Goal: Book appointment/travel/reservation

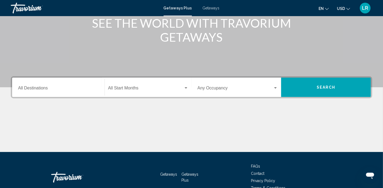
scroll to position [89, 0]
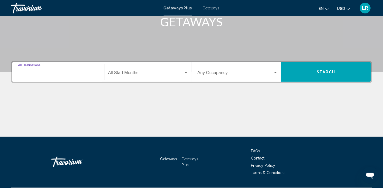
click at [47, 75] on input "Destination All Destinations" at bounding box center [58, 74] width 80 height 5
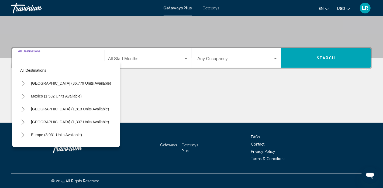
scroll to position [104, 0]
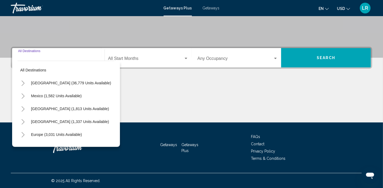
click at [23, 83] on icon "Toggle United States (36,779 units available)" at bounding box center [23, 83] width 4 height 5
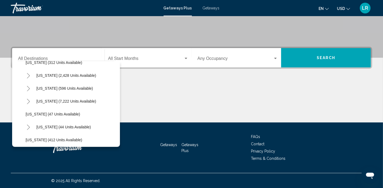
scroll to position [60, 0]
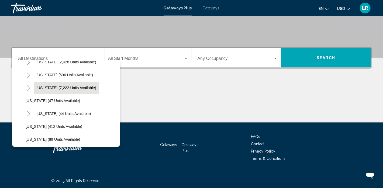
click at [53, 87] on span "[US_STATE] (7,222 units available)" at bounding box center [66, 88] width 60 height 4
type input "**********"
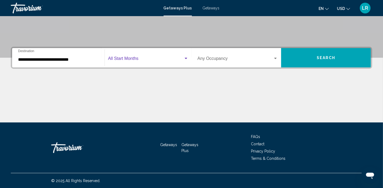
click at [130, 59] on span "Search widget" at bounding box center [145, 59] width 75 height 5
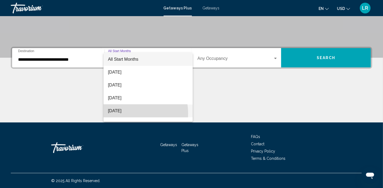
click at [126, 114] on span "[DATE]" at bounding box center [148, 111] width 80 height 13
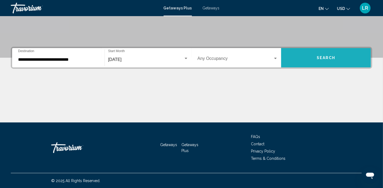
click at [305, 60] on button "Search" at bounding box center [326, 57] width 90 height 19
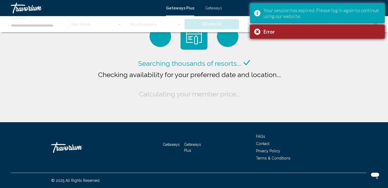
click at [362, 10] on div "Your session has expired. Please log in again to continue using our website." at bounding box center [321, 13] width 117 height 12
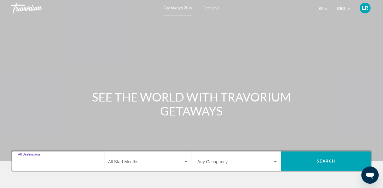
click at [34, 161] on input "Destination All Destinations" at bounding box center [58, 163] width 80 height 5
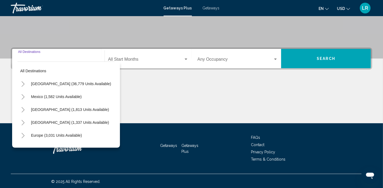
scroll to position [104, 0]
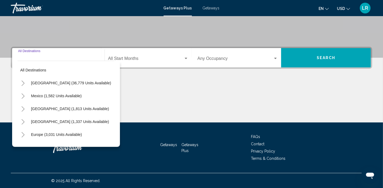
click at [24, 83] on icon "Toggle United States (36,779 units available)" at bounding box center [23, 83] width 4 height 5
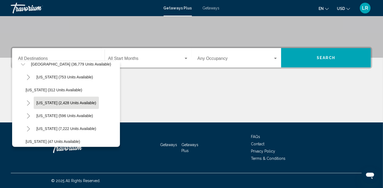
scroll to position [39, 0]
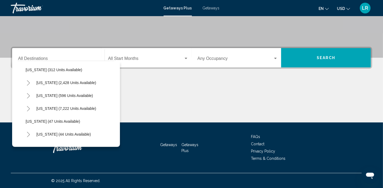
click at [44, 108] on span "[US_STATE] (7,222 units available)" at bounding box center [66, 109] width 60 height 4
type input "**********"
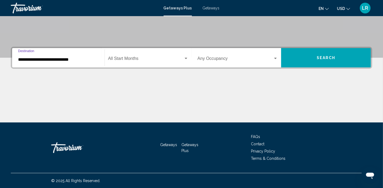
click at [186, 58] on div "Search widget" at bounding box center [185, 58] width 3 height 1
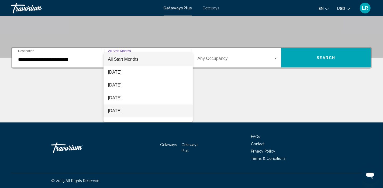
click at [128, 111] on span "[DATE]" at bounding box center [148, 111] width 80 height 13
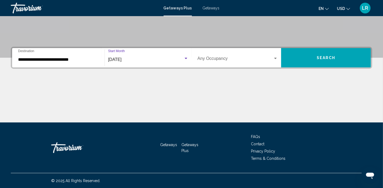
click at [297, 58] on button "Search" at bounding box center [326, 57] width 90 height 19
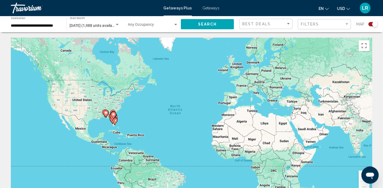
click at [106, 114] on image "Main content" at bounding box center [105, 112] width 3 height 3
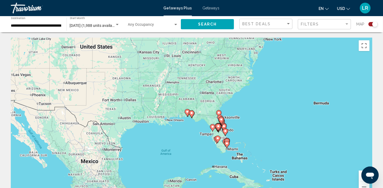
click at [192, 114] on image "Main content" at bounding box center [191, 113] width 3 height 3
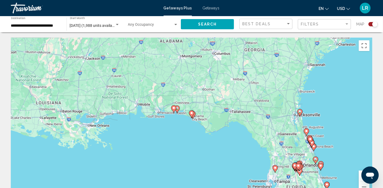
click at [193, 115] on icon "Main content" at bounding box center [191, 114] width 5 height 7
type input "**********"
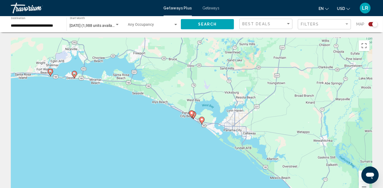
click at [202, 120] on image "Main content" at bounding box center [201, 119] width 3 height 3
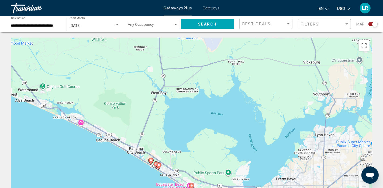
click at [150, 161] on image "Main content" at bounding box center [150, 160] width 3 height 3
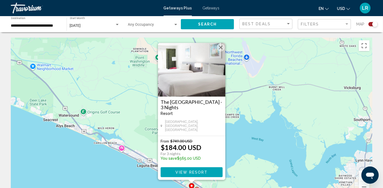
click at [221, 50] on button "Close" at bounding box center [220, 48] width 8 height 8
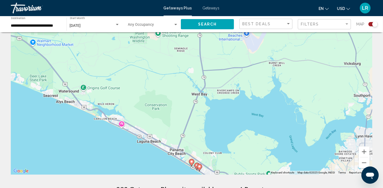
scroll to position [24, 0]
click at [200, 167] on image "Main content" at bounding box center [199, 166] width 3 height 3
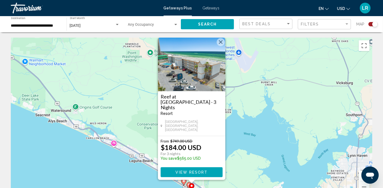
scroll to position [0, 0]
click at [220, 46] on button "Close" at bounding box center [220, 42] width 8 height 8
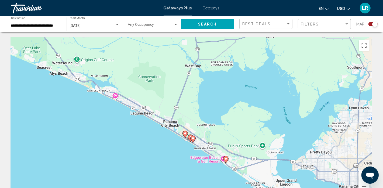
drag, startPoint x: 212, startPoint y: 135, endPoint x: 213, endPoint y: 90, distance: 45.0
click at [213, 90] on div "To activate drag with keyboard, press Alt + Enter. Once in keyboard drag state,…" at bounding box center [191, 118] width 361 height 162
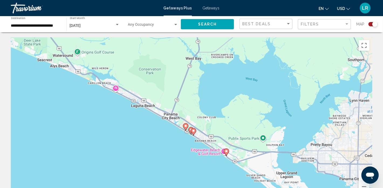
click at [191, 130] on gmp-advanced-marker "Main content" at bounding box center [193, 132] width 5 height 8
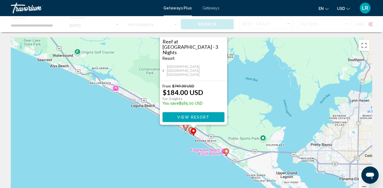
scroll to position [0, 0]
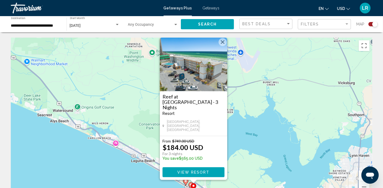
click at [222, 46] on button "Close" at bounding box center [222, 42] width 8 height 8
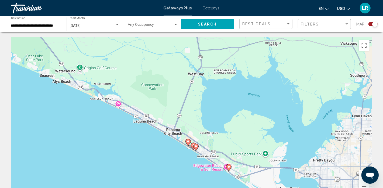
scroll to position [1, 0]
drag, startPoint x: 206, startPoint y: 165, endPoint x: 209, endPoint y: 124, distance: 41.3
click at [209, 124] on div "To activate drag with keyboard, press Alt + Enter. Once in keyboard drag state,…" at bounding box center [191, 118] width 361 height 162
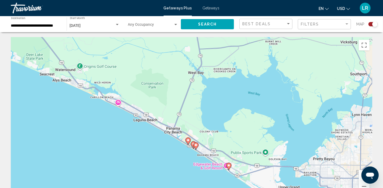
click at [196, 146] on image "Main content" at bounding box center [195, 145] width 3 height 3
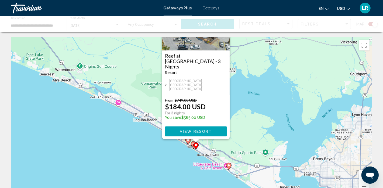
scroll to position [0, 0]
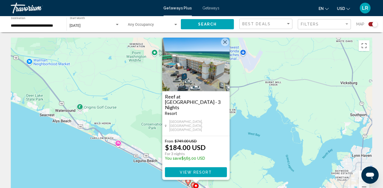
click at [226, 46] on button "Close" at bounding box center [225, 42] width 8 height 8
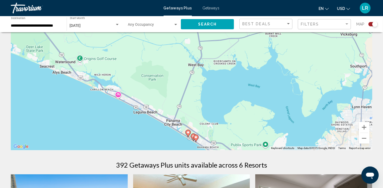
scroll to position [56, 0]
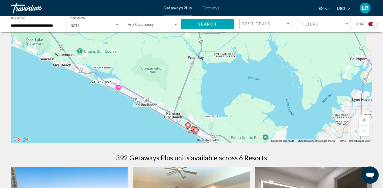
click at [366, 122] on button "Zoom in" at bounding box center [363, 120] width 11 height 11
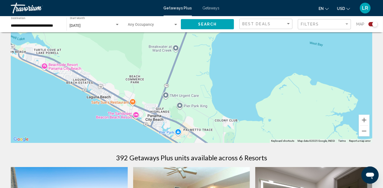
drag, startPoint x: 249, startPoint y: 130, endPoint x: 248, endPoint y: 79, distance: 51.4
click at [248, 79] on div "Main content" at bounding box center [191, 63] width 361 height 162
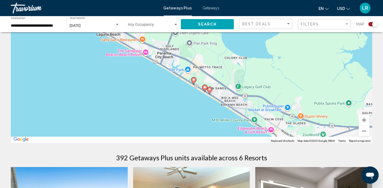
drag, startPoint x: 246, startPoint y: 80, endPoint x: 251, endPoint y: 25, distance: 55.4
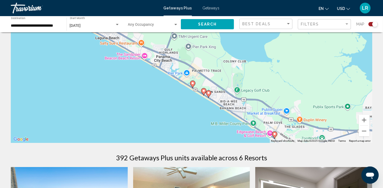
click at [204, 91] on image "Main content" at bounding box center [203, 90] width 3 height 3
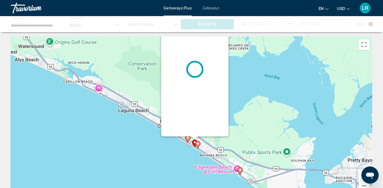
scroll to position [0, 0]
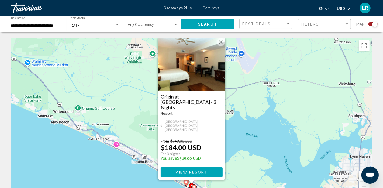
click at [221, 46] on button "Close" at bounding box center [220, 42] width 8 height 8
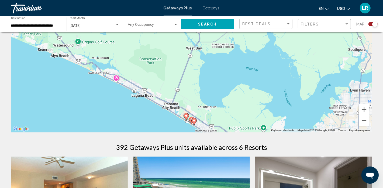
scroll to position [78, 0]
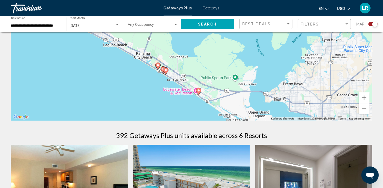
drag, startPoint x: 231, startPoint y: 92, endPoint x: 202, endPoint y: 53, distance: 48.6
click at [202, 53] on div "To activate drag with keyboard, press Alt + Enter. Once in keyboard drag state,…" at bounding box center [191, 40] width 361 height 162
click at [199, 91] on image "Main content" at bounding box center [198, 90] width 3 height 3
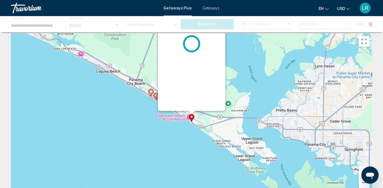
scroll to position [0, 0]
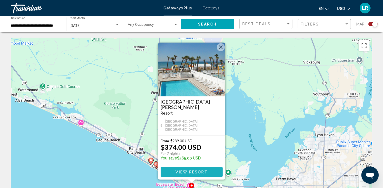
click at [195, 172] on span "View Resort" at bounding box center [191, 172] width 32 height 4
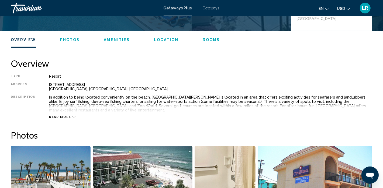
scroll to position [89, 0]
